Goal: Find specific fact

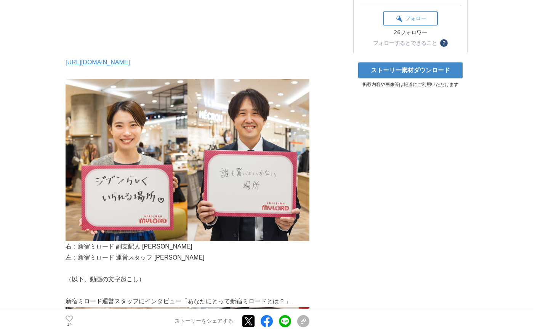
scroll to position [222, 0]
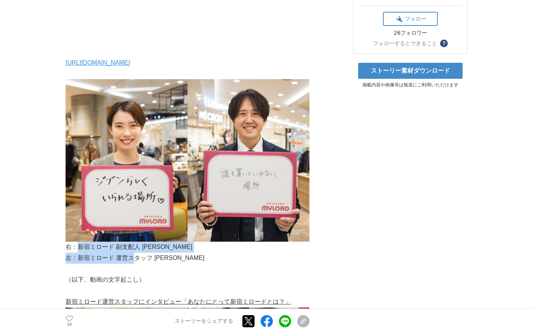
drag, startPoint x: 80, startPoint y: 248, endPoint x: 137, endPoint y: 254, distance: 57.1
click at [111, 258] on p "左：新宿ミロード 運営スタッフ [PERSON_NAME]" at bounding box center [188, 258] width 244 height 11
click at [75, 259] on p "左：新宿ミロード 運営スタッフ [PERSON_NAME]" at bounding box center [188, 258] width 244 height 11
drag, startPoint x: 78, startPoint y: 259, endPoint x: 153, endPoint y: 259, distance: 74.3
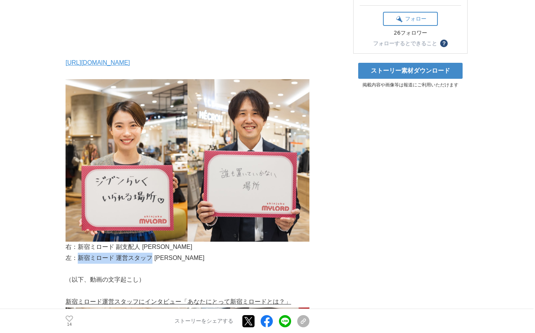
click at [153, 259] on p "左：新宿ミロード 運営スタッフ [PERSON_NAME]" at bounding box center [188, 258] width 244 height 11
copy p "新宿ミロード 運営スタッフ"
drag, startPoint x: 155, startPoint y: 257, endPoint x: 183, endPoint y: 253, distance: 28.2
click at [183, 253] on p "左：新宿ミロード 運営スタッフ [PERSON_NAME]" at bounding box center [188, 258] width 244 height 11
drag, startPoint x: 153, startPoint y: 280, endPoint x: 158, endPoint y: 265, distance: 15.7
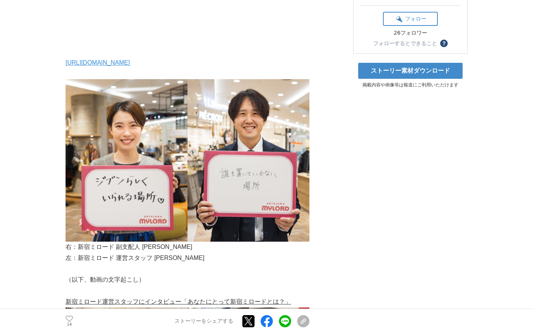
click at [153, 280] on p "（以下、動画の文字起こし）" at bounding box center [188, 280] width 244 height 11
drag, startPoint x: 157, startPoint y: 261, endPoint x: 183, endPoint y: 257, distance: 26.6
click at [183, 257] on p "左：新宿ミロード 運営スタッフ [PERSON_NAME]" at bounding box center [188, 258] width 244 height 11
copy p "[PERSON_NAME]"
drag, startPoint x: 117, startPoint y: 248, endPoint x: 172, endPoint y: 245, distance: 54.9
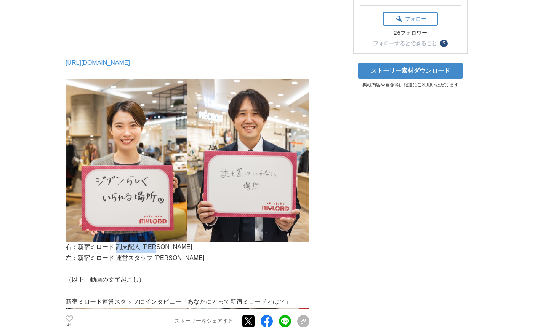
click at [172, 245] on p "右：新宿ミロード 副支配人 [PERSON_NAME]" at bounding box center [188, 247] width 244 height 11
copy p "副支配人 [PERSON_NAME]"
